Goal: Transaction & Acquisition: Subscribe to service/newsletter

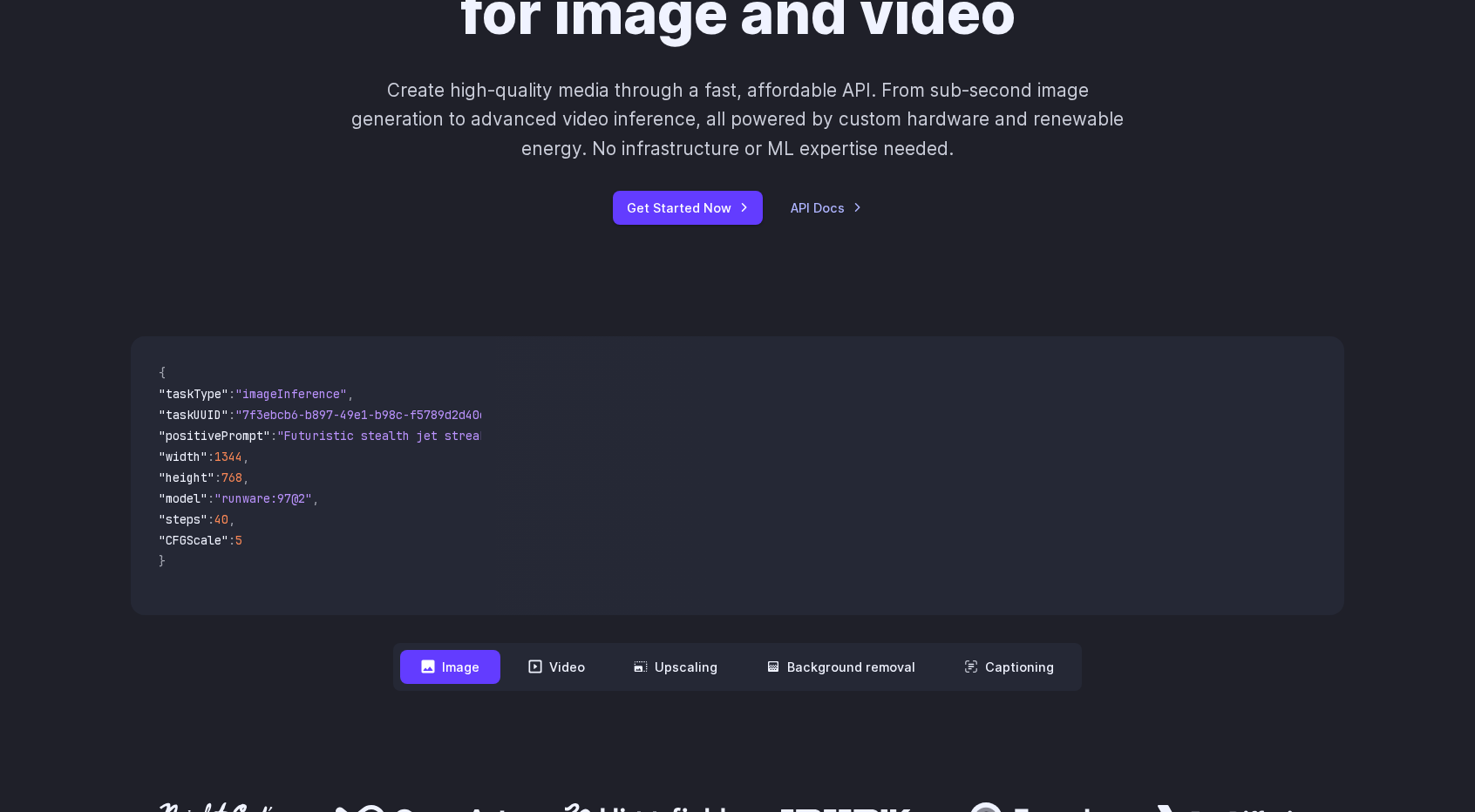
scroll to position [435, 0]
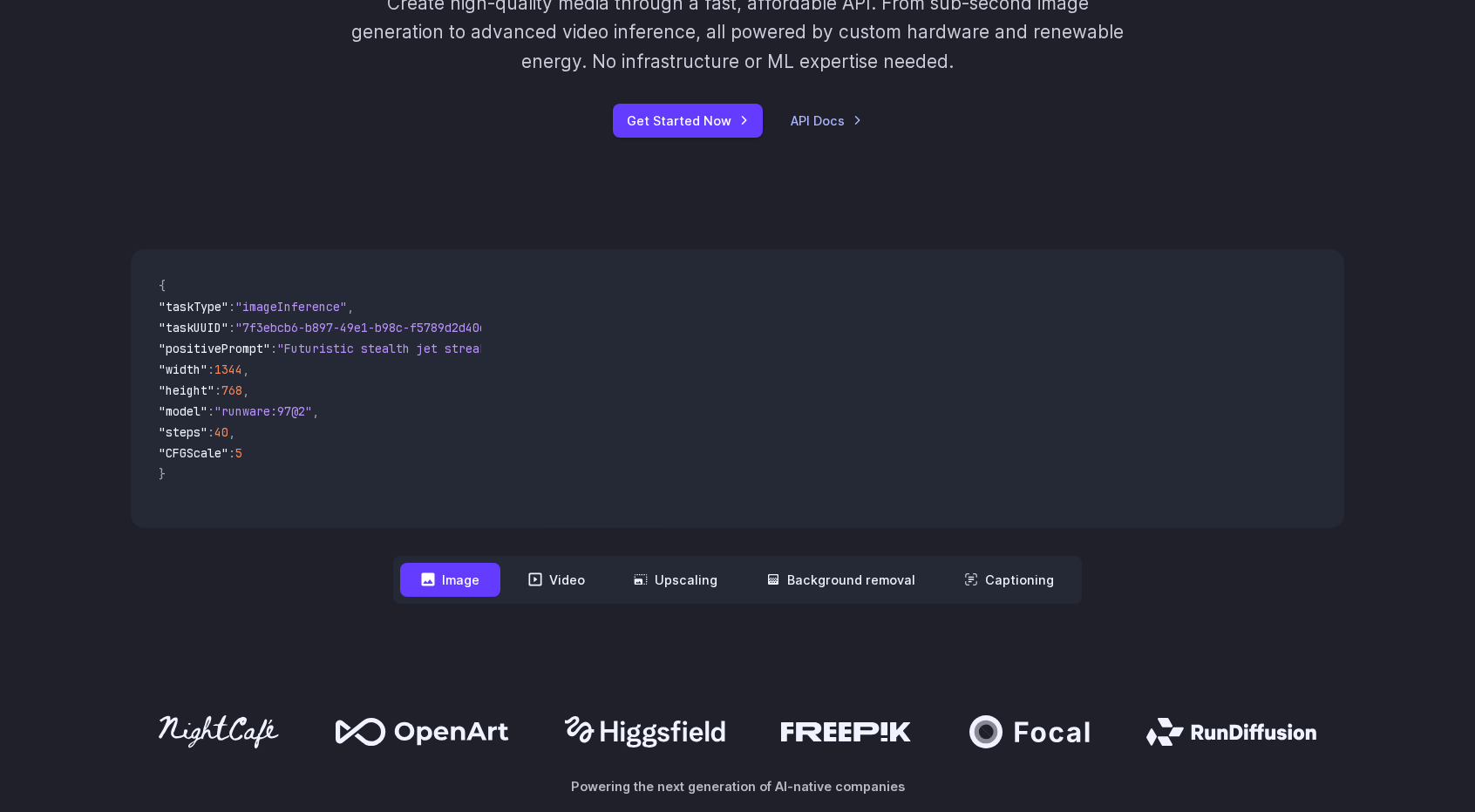
click at [453, 583] on button "Image" at bounding box center [450, 579] width 100 height 34
click at [451, 580] on button "Image" at bounding box center [450, 579] width 100 height 34
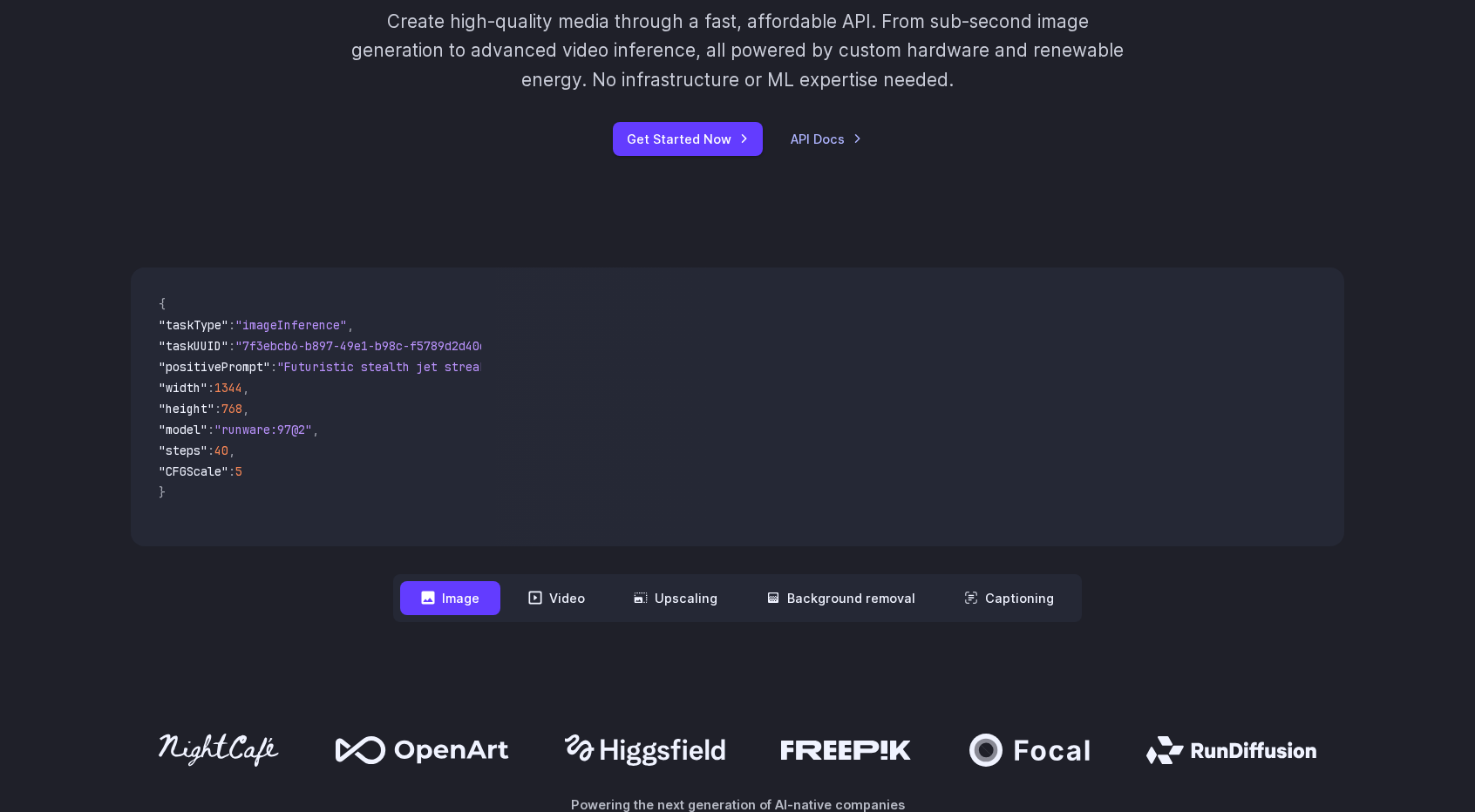
scroll to position [523, 0]
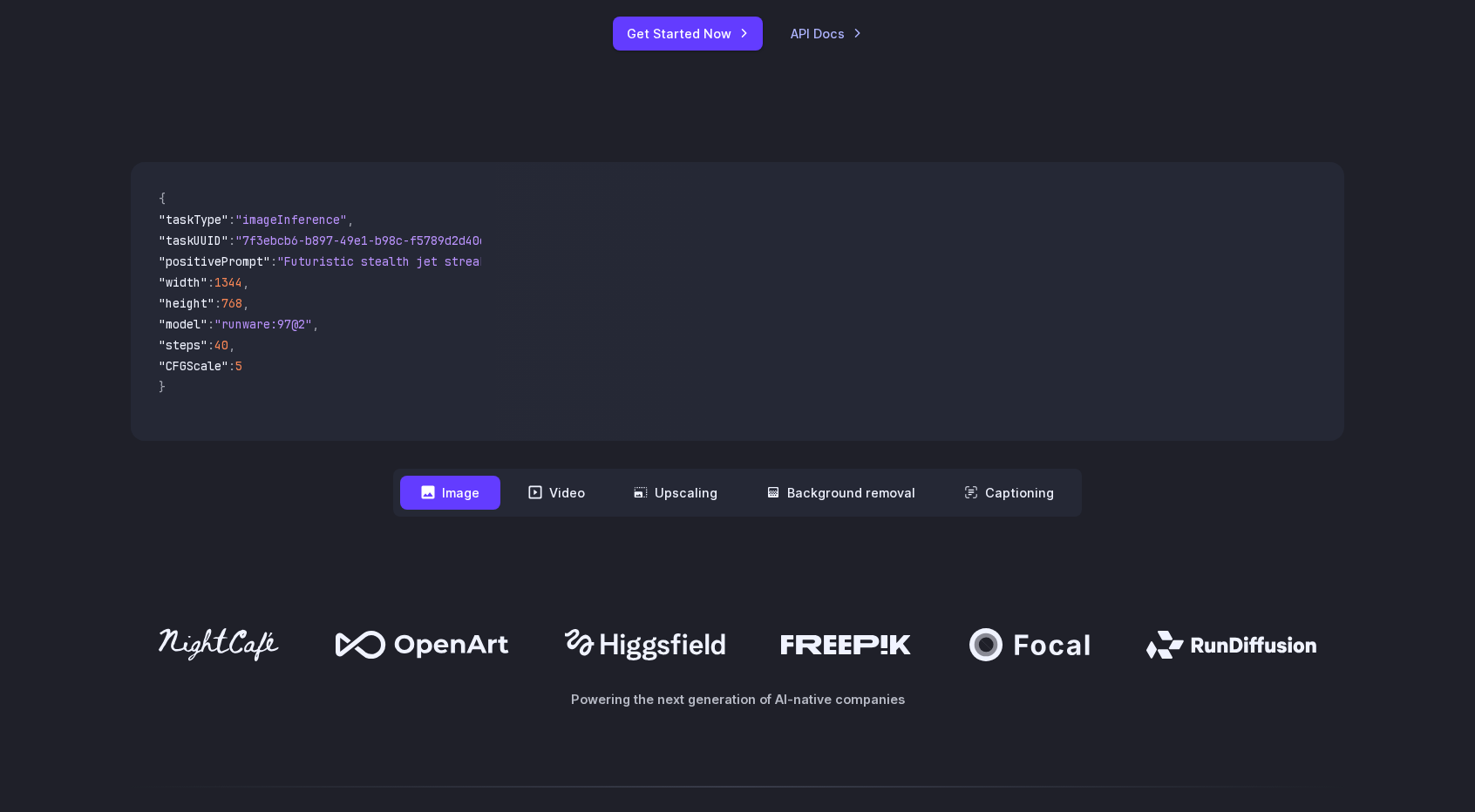
click at [455, 492] on button "Image" at bounding box center [450, 492] width 100 height 34
click at [720, 370] on video at bounding box center [920, 301] width 849 height 278
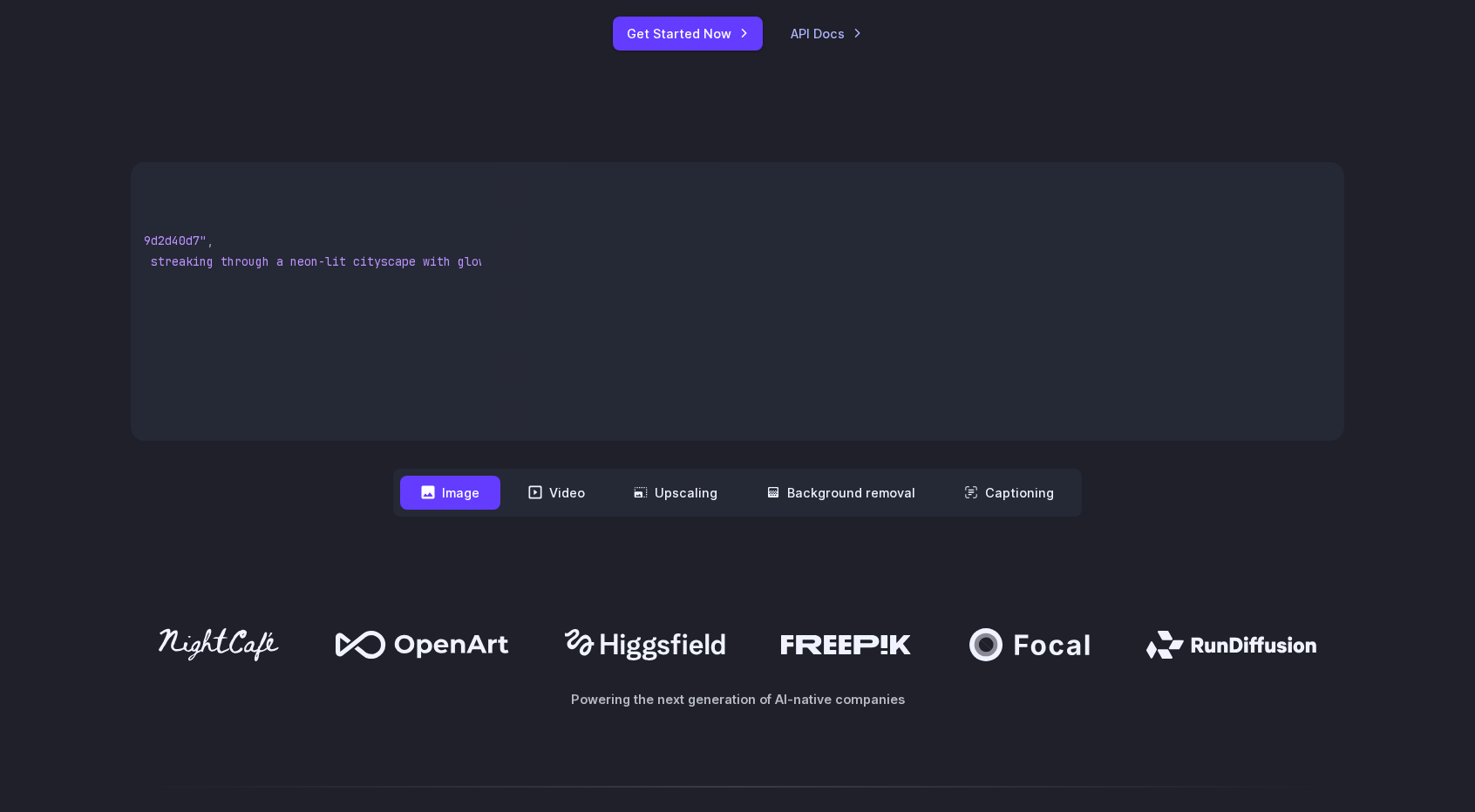
drag, startPoint x: 371, startPoint y: 440, endPoint x: 453, endPoint y: 426, distance: 83.2
click at [451, 432] on div "{ "taskType" : "imageInference" , "taskUUID" : "7f3ebcb6-b897-49e1-b98c-f5789d2…" at bounding box center [313, 301] width 365 height 278
click at [339, 285] on pre "{ "taskType" : "imageInference" , "taskUUID" : "7f3ebcb6-b897-49e1-b98c-f5789d2…" at bounding box center [313, 301] width 337 height 251
click at [207, 245] on span ""7f3ebcb6-b897-49e1-b98c-f5789d2d40d7"" at bounding box center [75, 240] width 265 height 16
drag, startPoint x: 242, startPoint y: 238, endPoint x: 213, endPoint y: 239, distance: 29.0
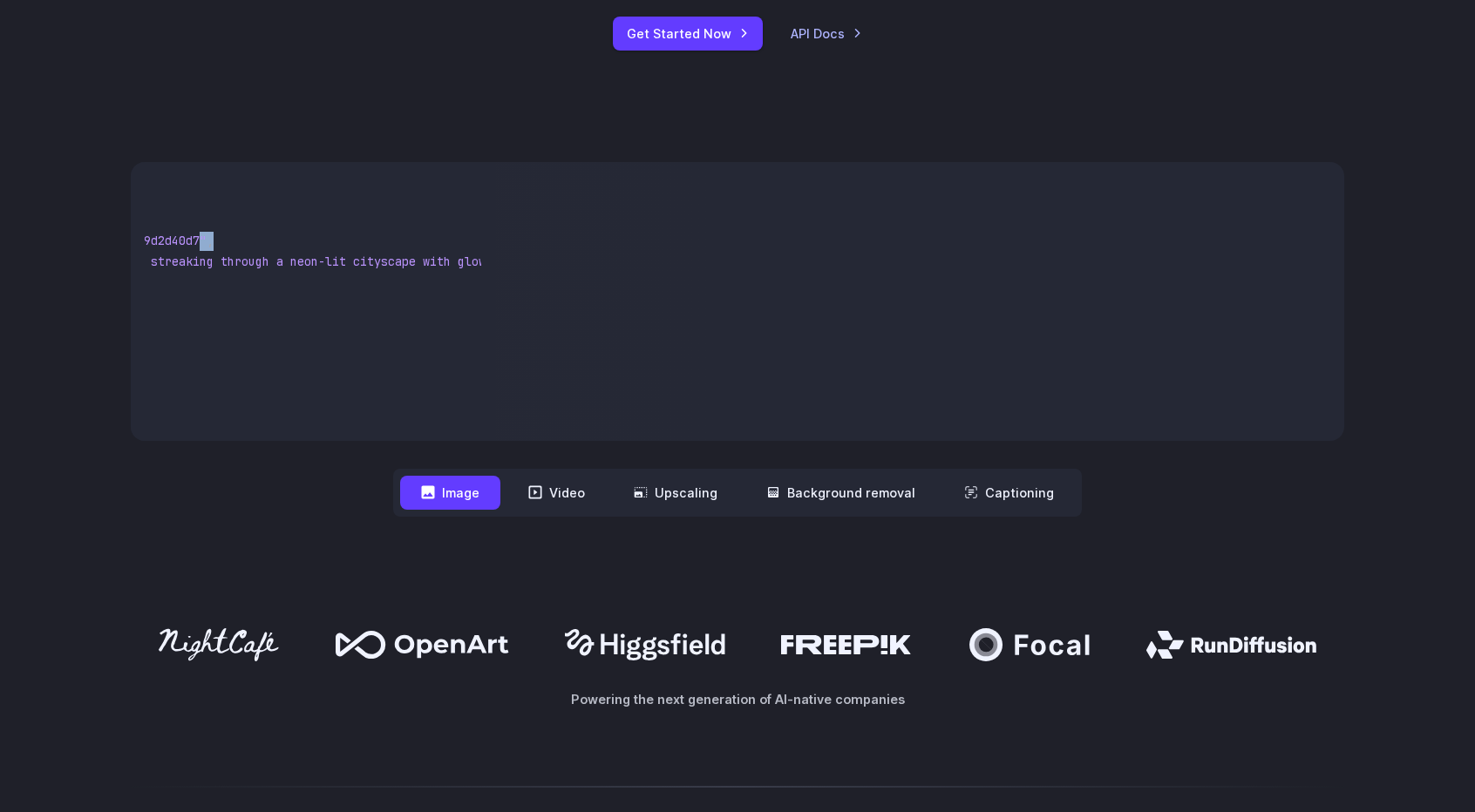
click at [213, 239] on pre "{ "taskType" : "imageInference" , "taskUUID" : "7f3ebcb6-b897-49e1-b98c-f5789d2…" at bounding box center [313, 301] width 337 height 251
click at [317, 281] on pre "{ "taskType" : "imageInference" , "taskUUID" : "7f3ebcb6-b897-49e1-b98c-f5789d2…" at bounding box center [313, 301] width 337 height 251
click at [202, 263] on span ""Futuristic stealth jet streaking through a neon-lit cityscape with glowing pur…" at bounding box center [300, 261] width 635 height 16
drag, startPoint x: 246, startPoint y: 356, endPoint x: 337, endPoint y: 394, distance: 98.6
click at [246, 356] on pre "{ "taskType" : "imageInference" , "taskUUID" : "7f3ebcb6-b897-49e1-b98c-f5789d2…" at bounding box center [313, 301] width 337 height 251
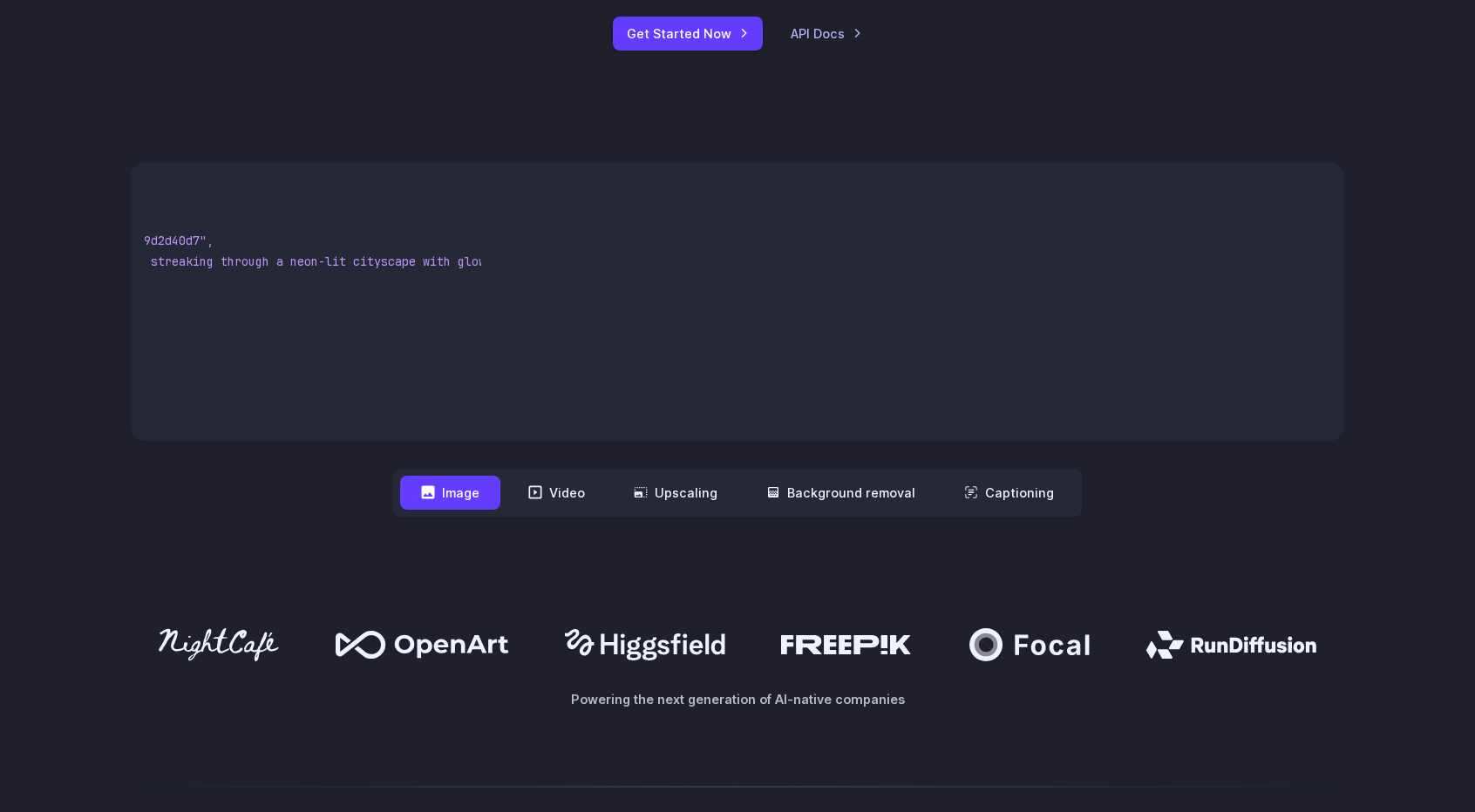
drag, startPoint x: 314, startPoint y: 434, endPoint x: 446, endPoint y: 429, distance: 132.1
click at [446, 427] on pre "{ "taskType" : "imageInference" , "taskUUID" : "7f3ebcb6-b897-49e1-b98c-f5789d2…" at bounding box center [313, 301] width 337 height 251
drag, startPoint x: 434, startPoint y: 427, endPoint x: 456, endPoint y: 428, distance: 22.0
click at [443, 427] on pre "{ "taskType" : "imageInference" , "taskUUID" : "7f3ebcb6-b897-49e1-b98c-f5789d2…" at bounding box center [313, 301] width 337 height 251
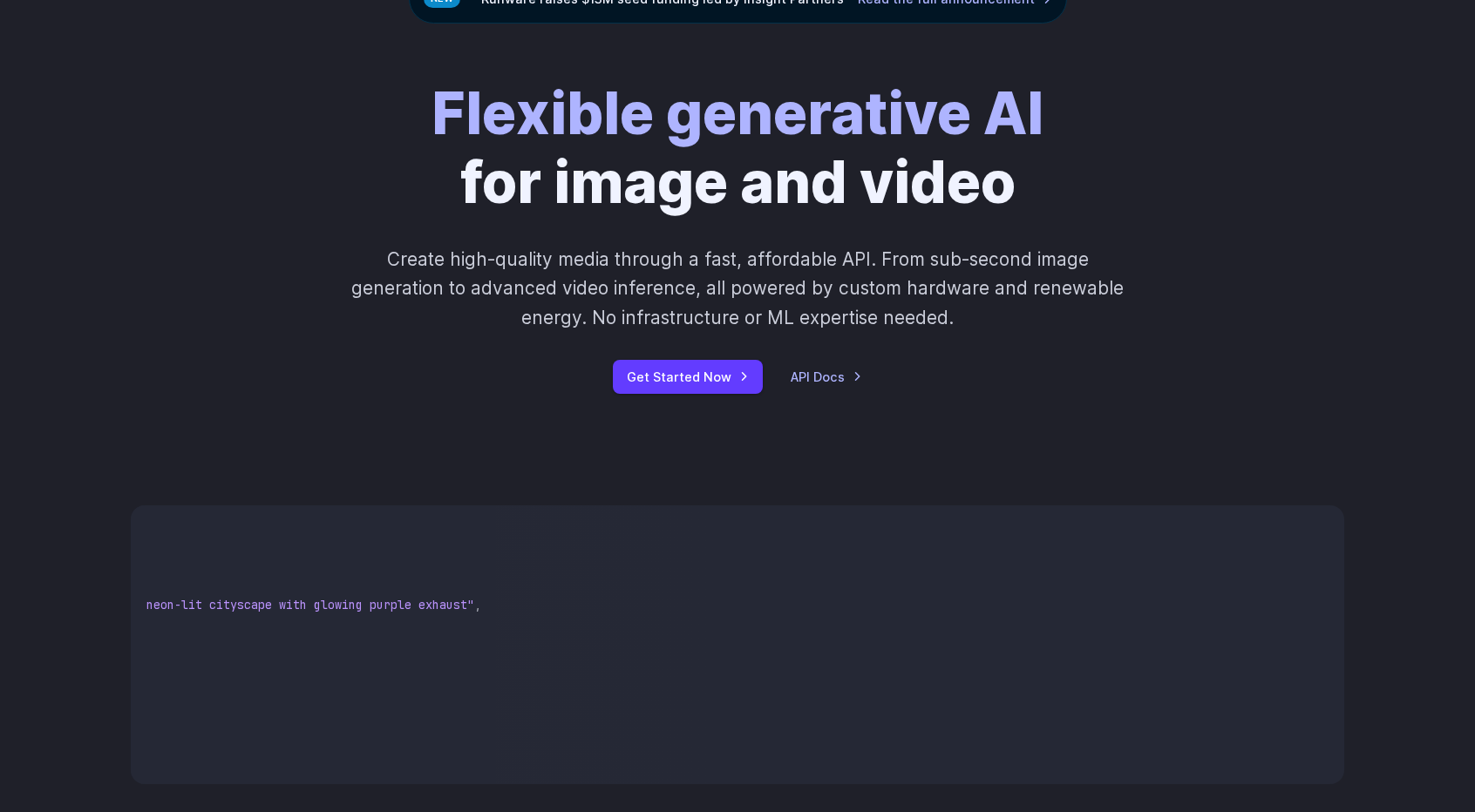
scroll to position [87, 0]
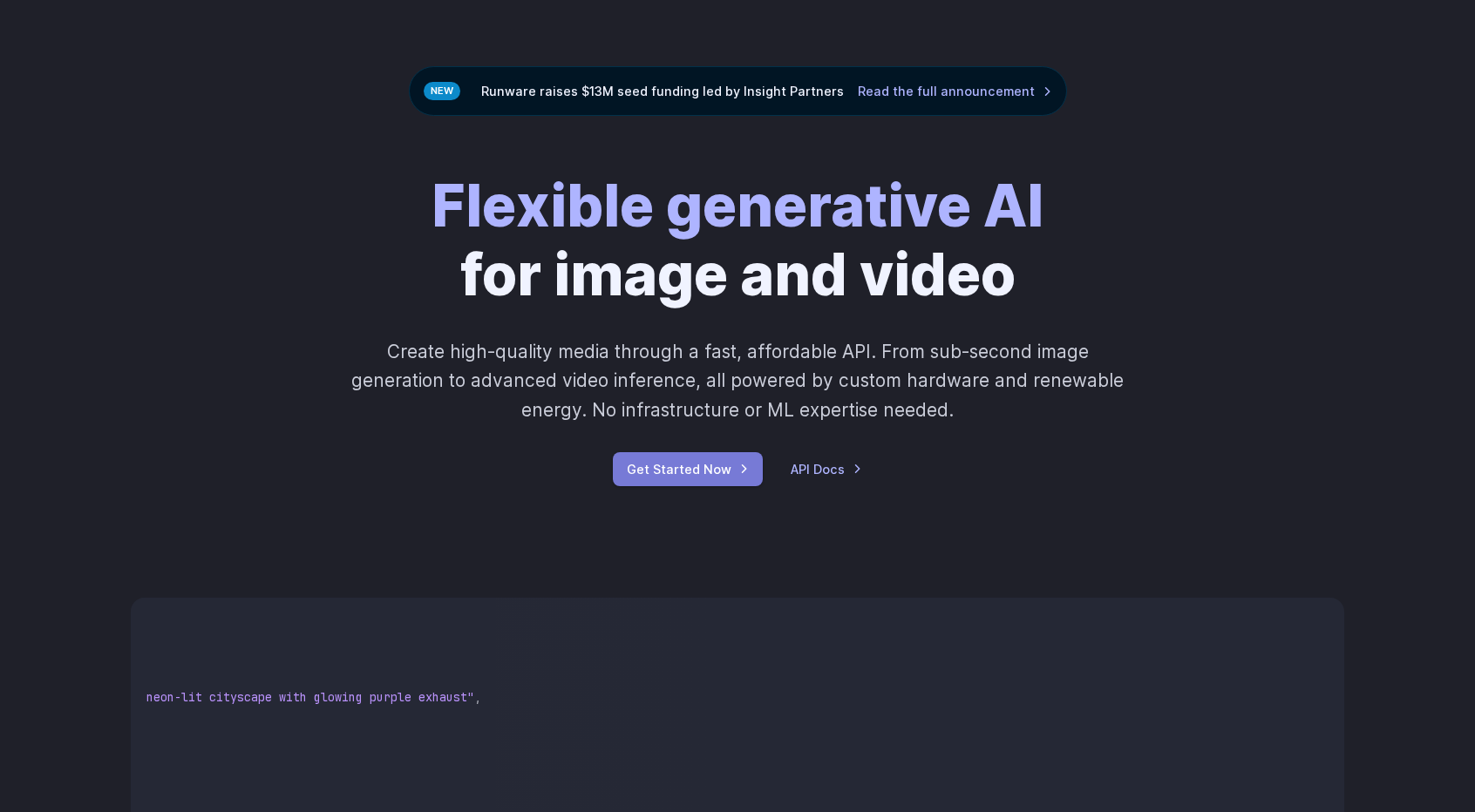
click at [701, 468] on link "Get Started Now" at bounding box center [688, 469] width 150 height 34
